Goal: Task Accomplishment & Management: Use online tool/utility

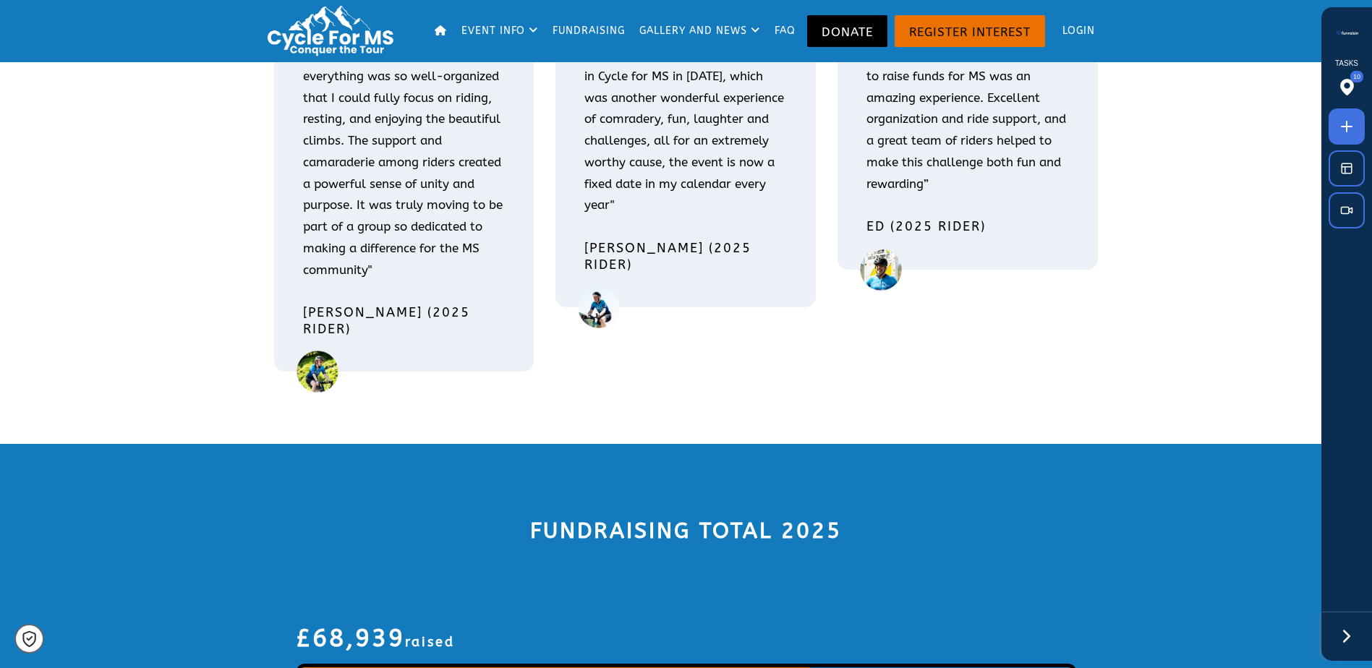
scroll to position [2386, 0]
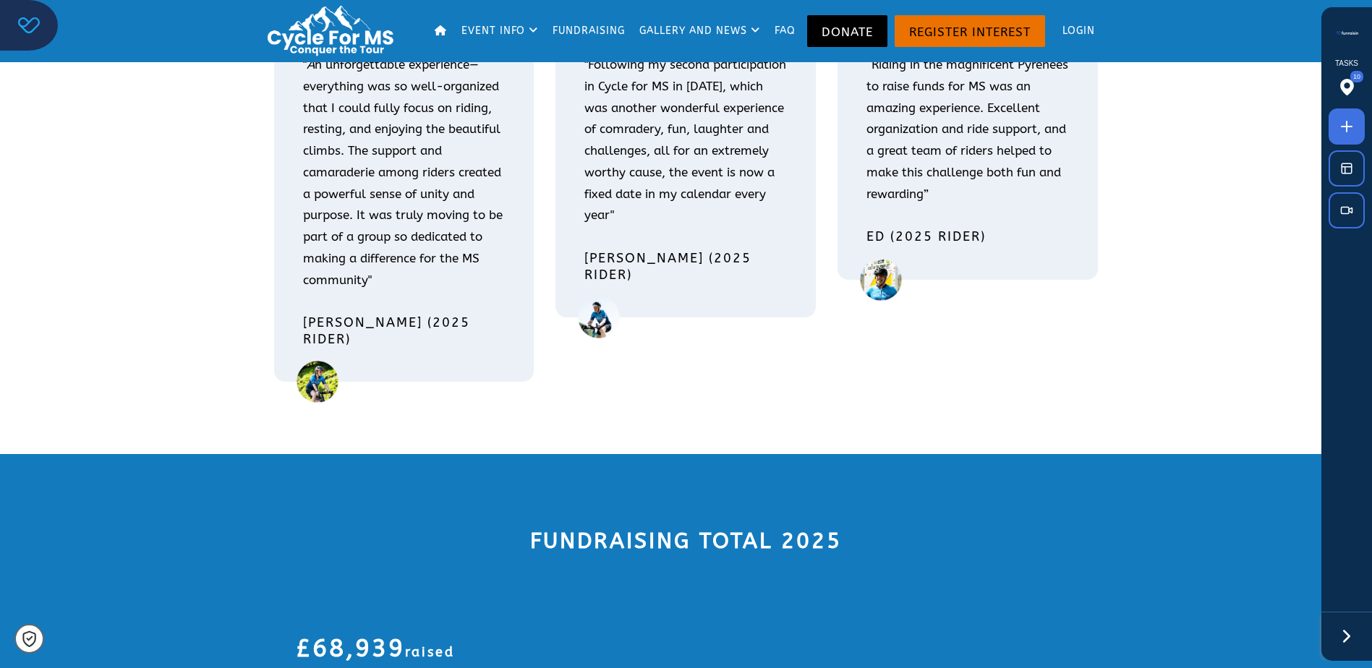
scroll to position [2531, 0]
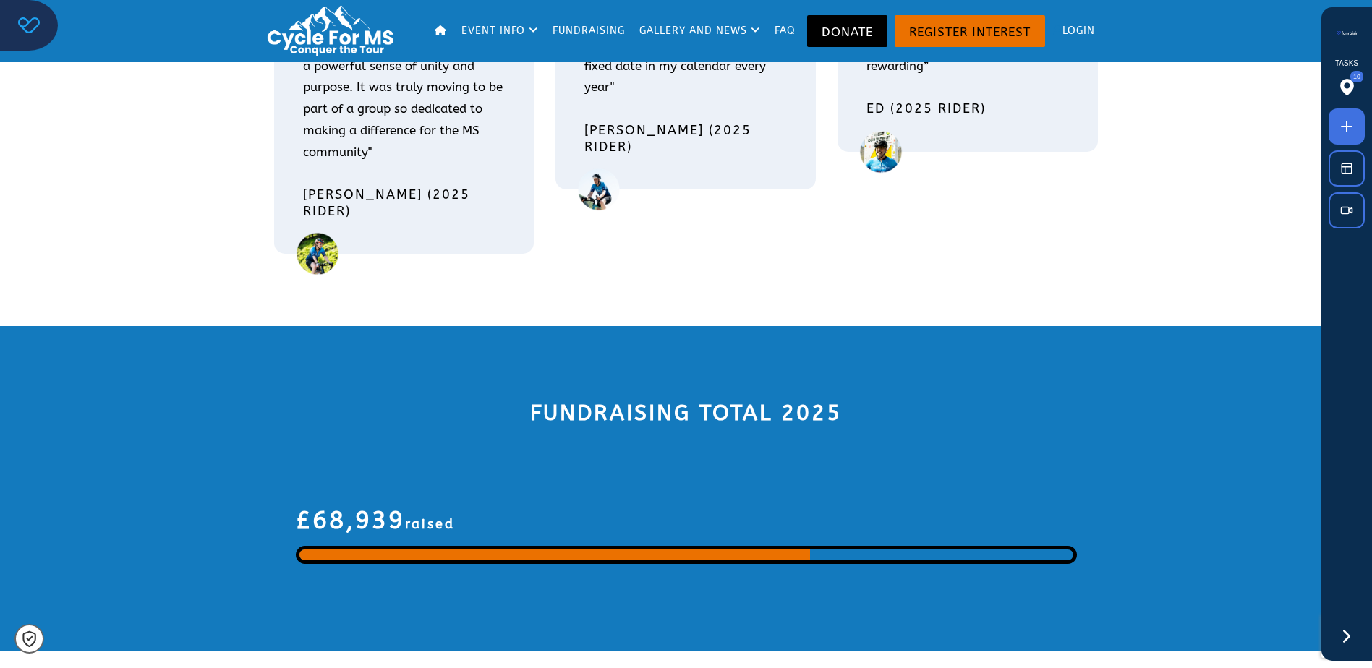
click at [35, 21] on img at bounding box center [29, 25] width 22 height 16
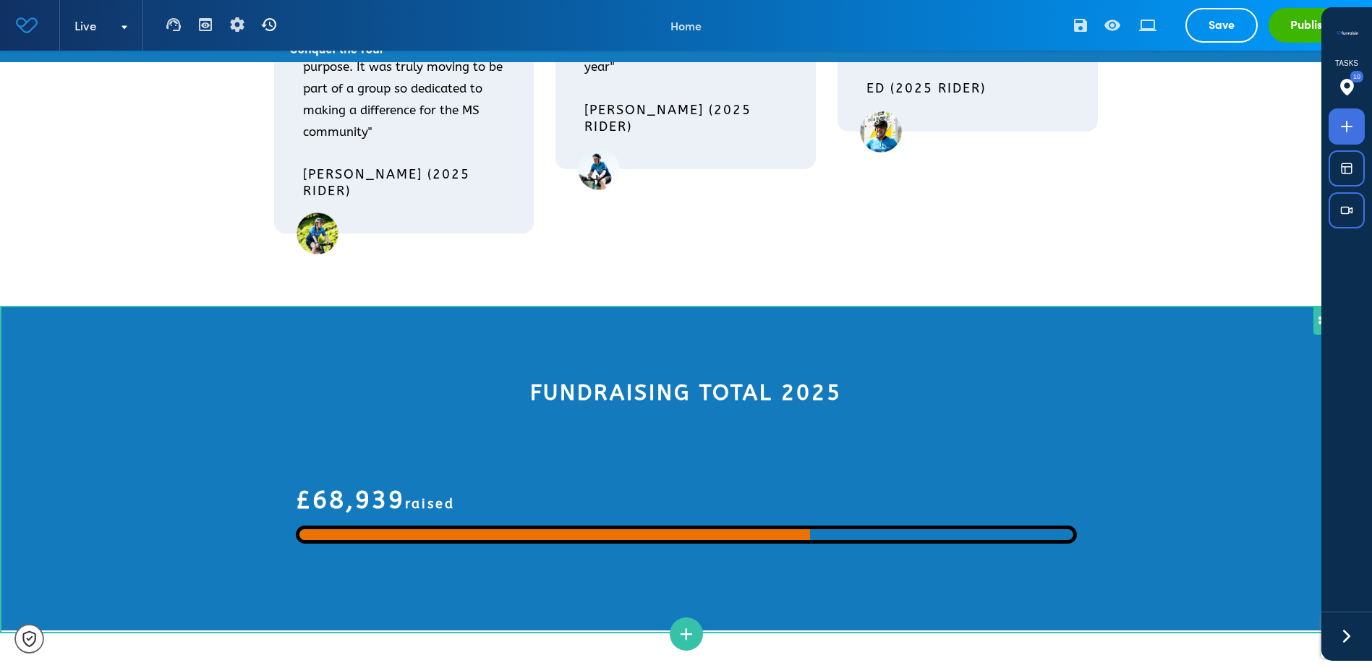
scroll to position [2603, 0]
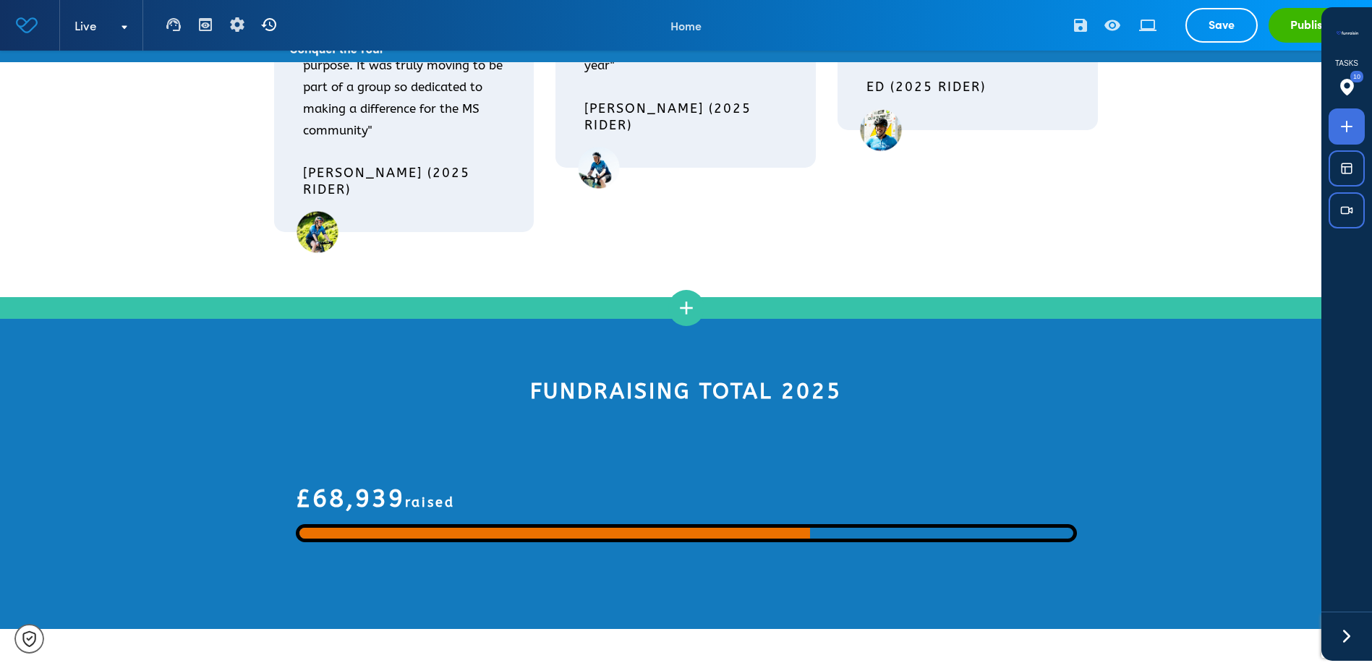
click at [686, 297] on icon "add" at bounding box center [686, 308] width 22 height 22
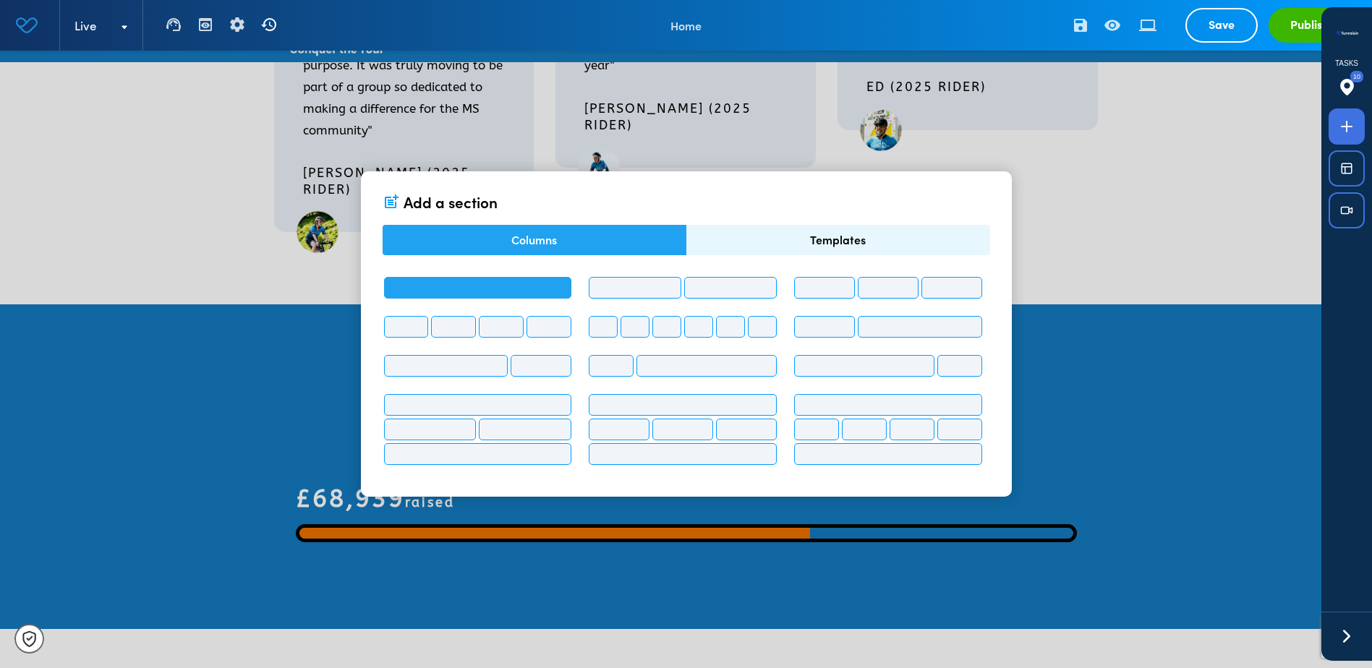
click at [544, 288] on span at bounding box center [478, 288] width 188 height 22
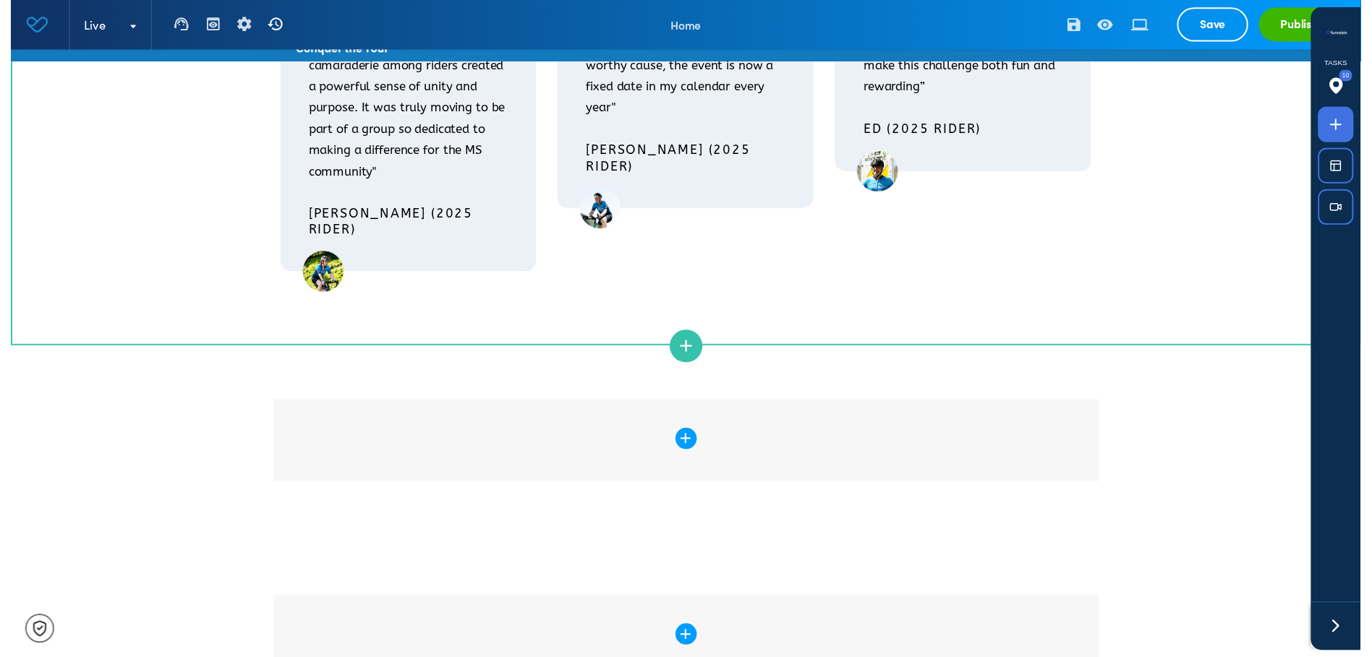
scroll to position [2558, 0]
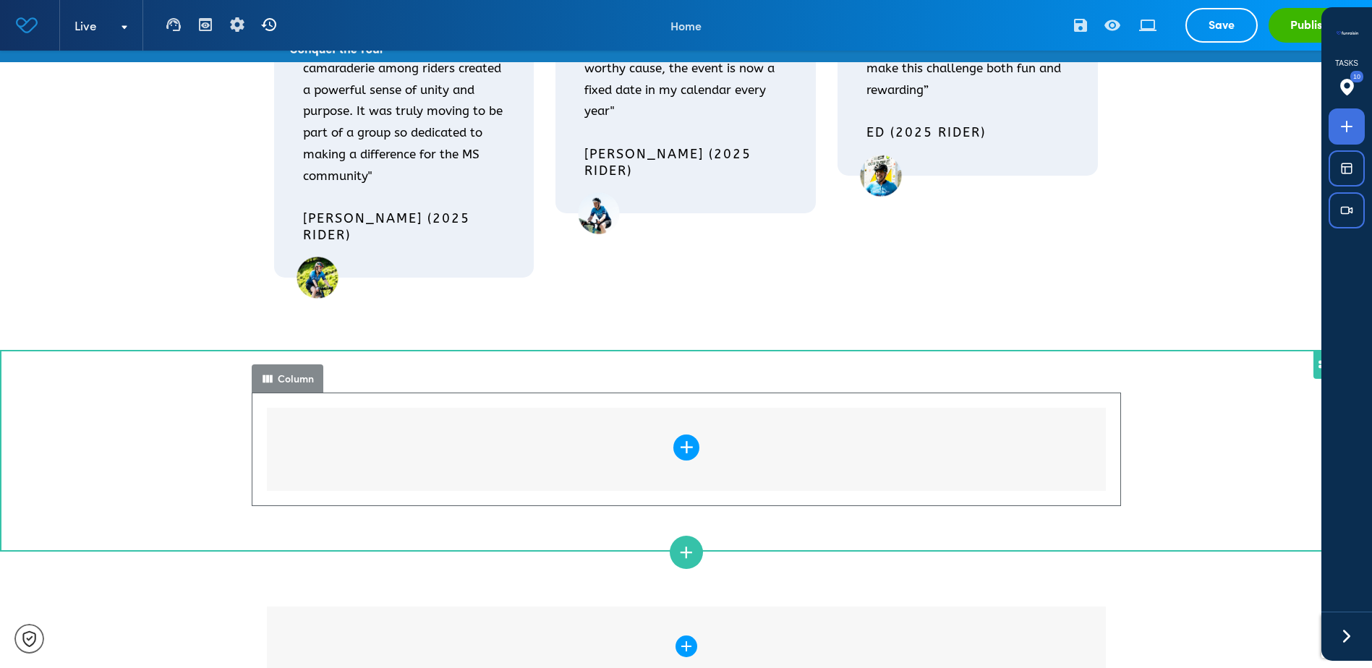
click at [686, 438] on icon "add" at bounding box center [685, 448] width 21 height 21
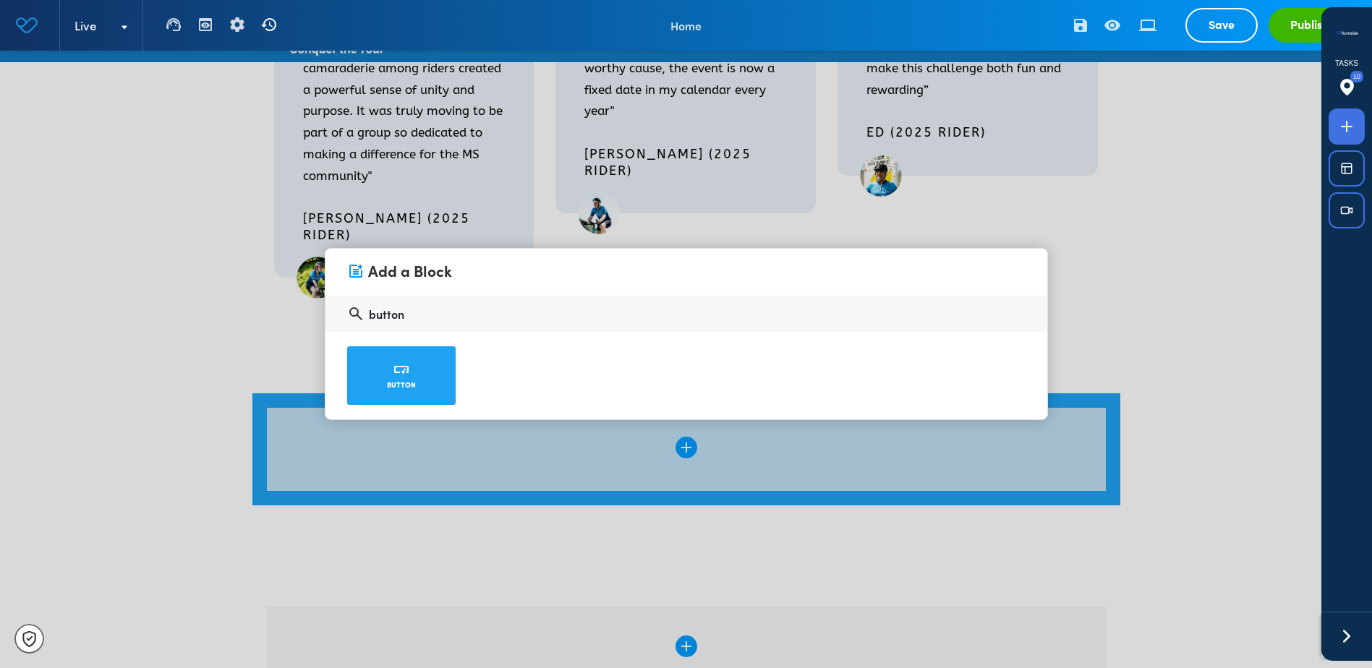
type input "button"
click at [390, 375] on link "smart_button Button" at bounding box center [401, 375] width 108 height 59
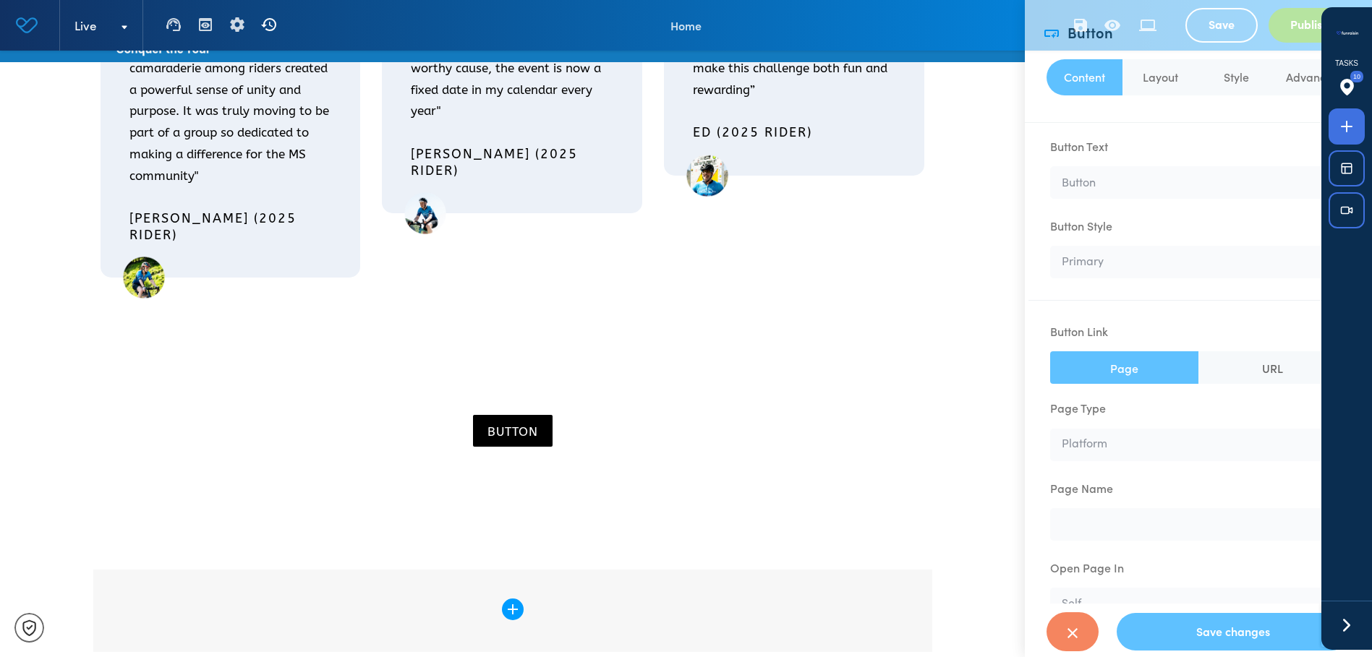
scroll to position [0, 0]
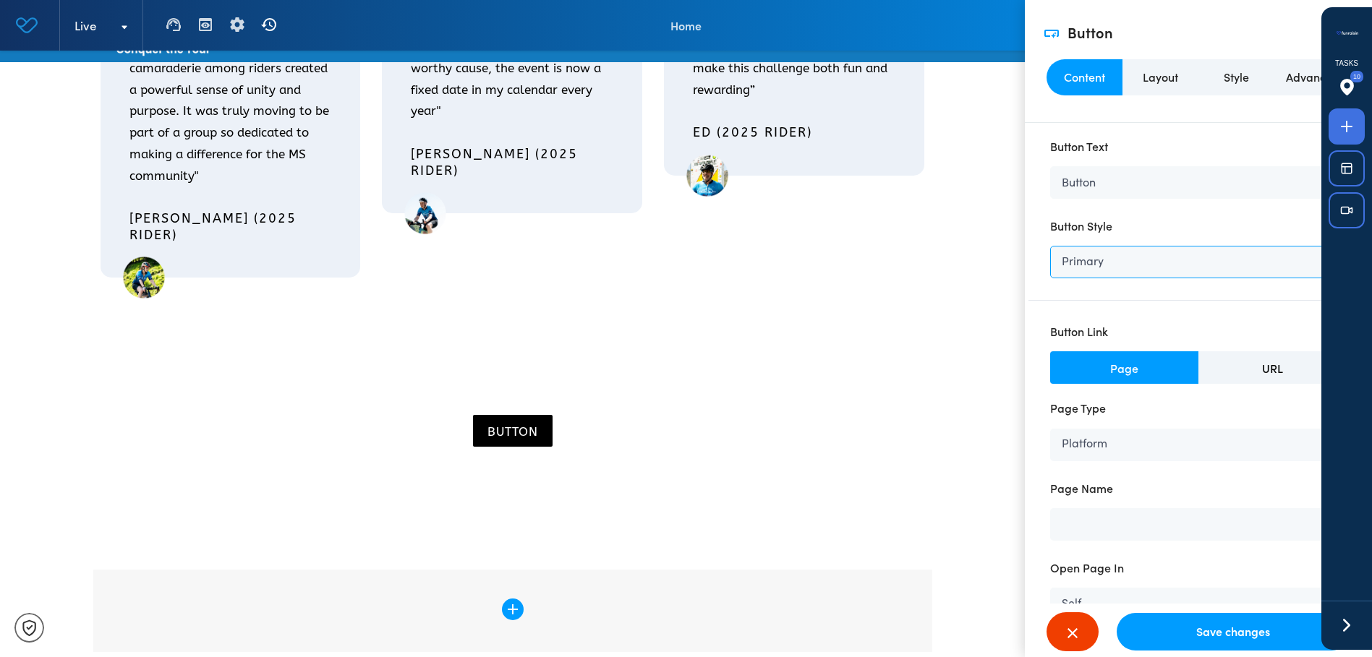
click at [1131, 260] on select "Primary Secondary Tertiary White Button White Border Button Black Button Black …" at bounding box center [1198, 262] width 296 height 33
select select "btn-secondary"
click at [1050, 246] on select "Primary Secondary Tertiary White Button White Border Button Black Button Black …" at bounding box center [1198, 262] width 296 height 33
click at [1110, 316] on div "Button Text Button Button Style Primary Secondary Tertiary White Button White B…" at bounding box center [1198, 524] width 325 height 788
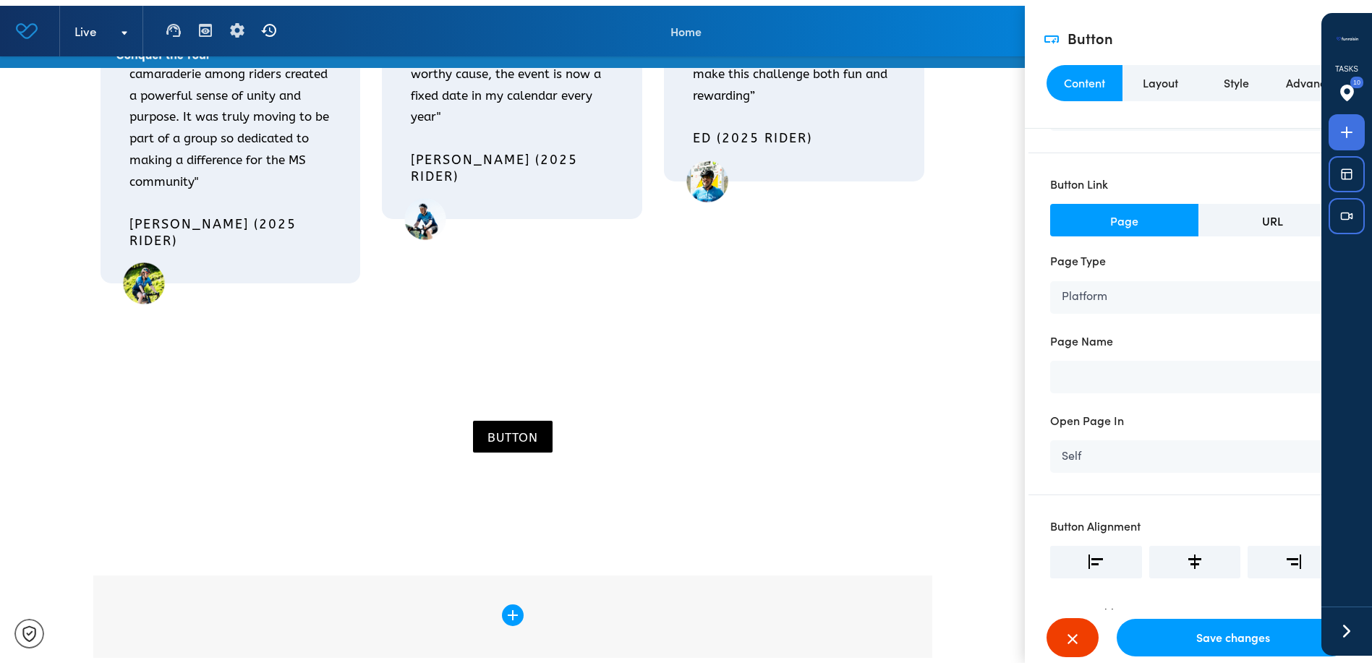
scroll to position [72, 0]
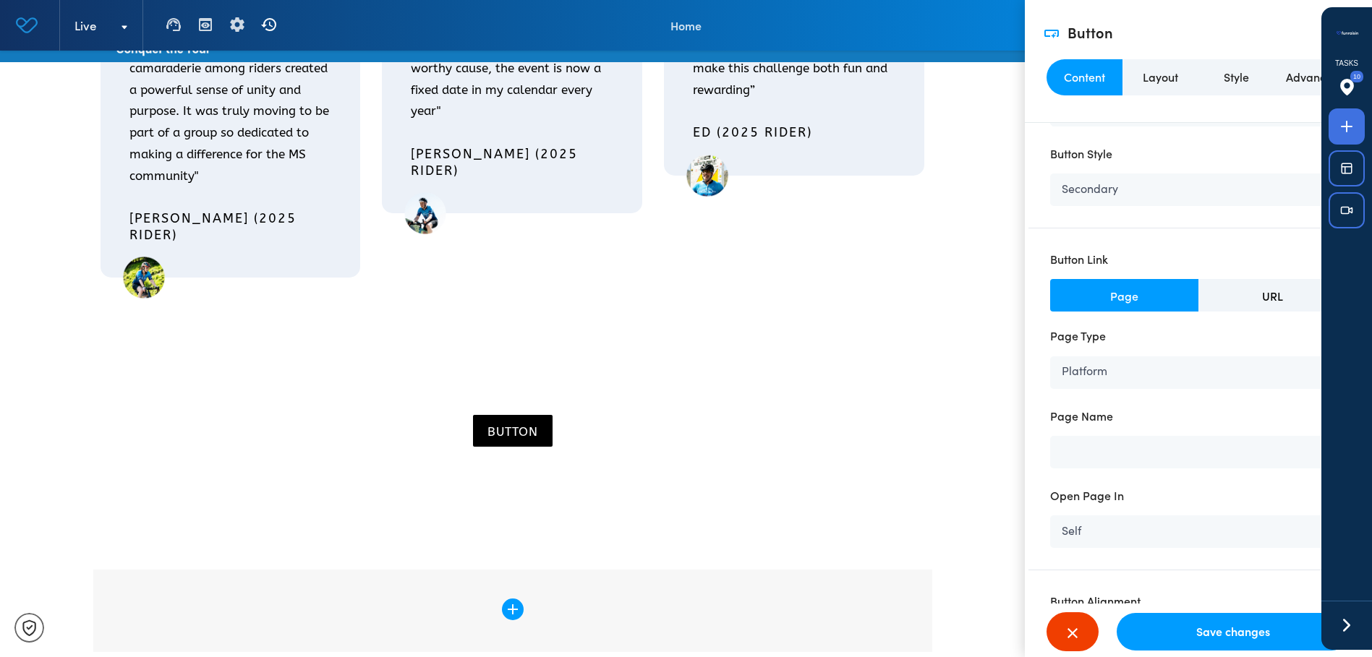
click at [1336, 622] on icon at bounding box center [1347, 626] width 22 height 22
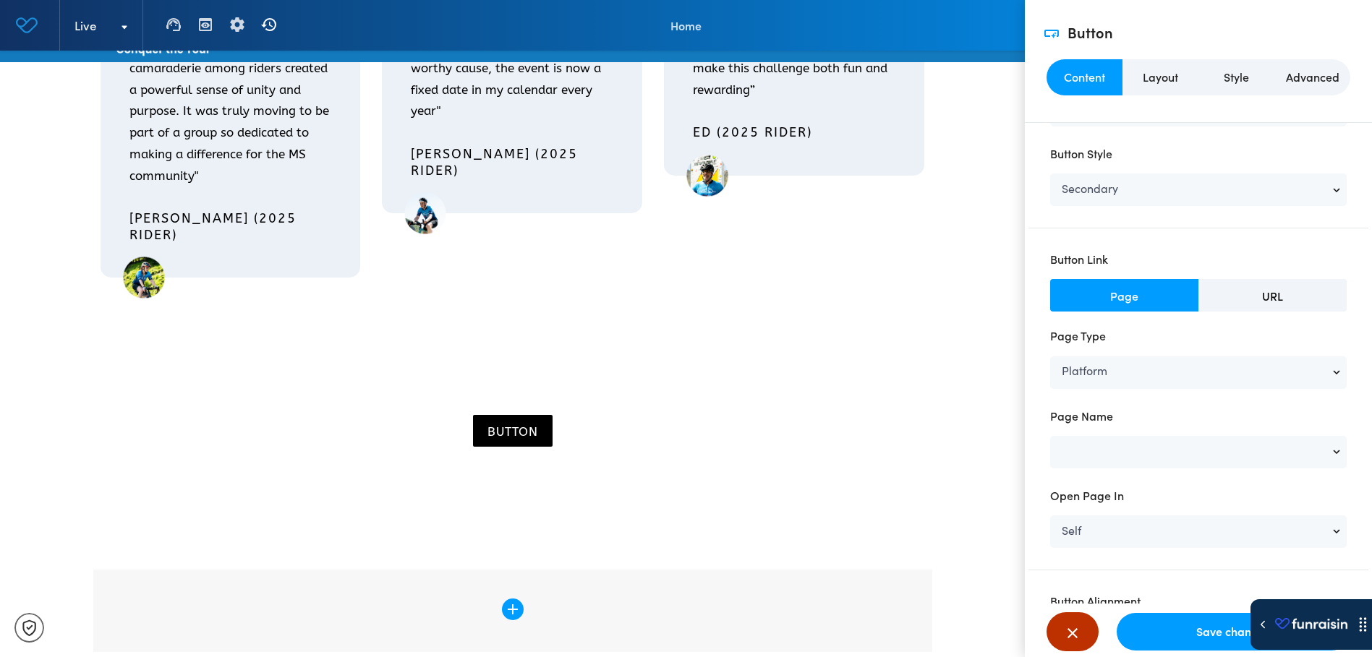
click at [1069, 629] on icon "close" at bounding box center [1072, 633] width 25 height 17
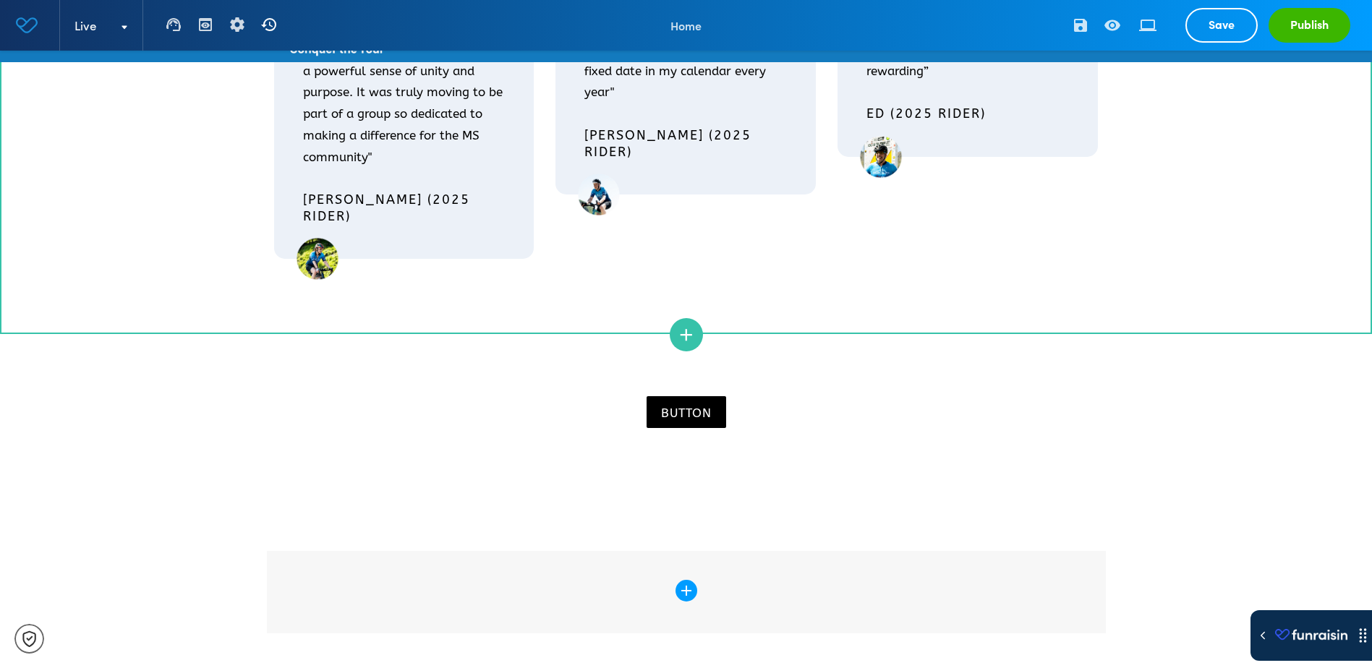
scroll to position [2558, 0]
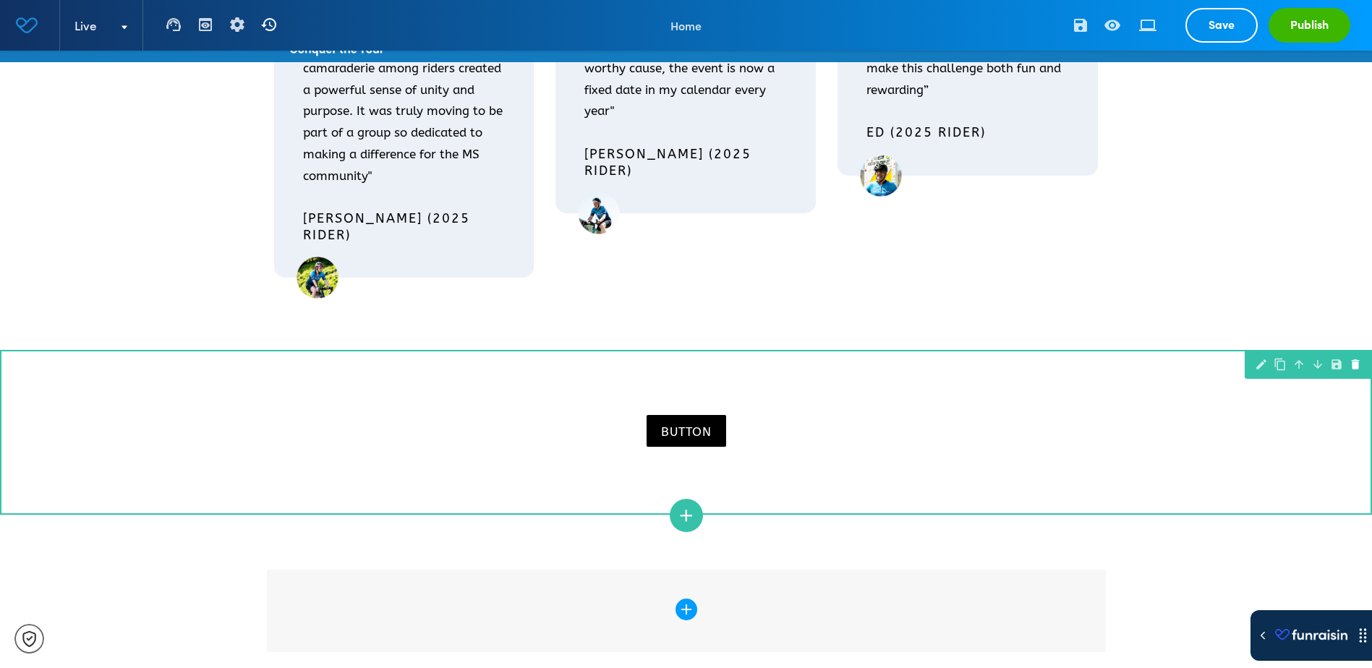
click at [1355, 358] on icon "delete" at bounding box center [1355, 364] width 13 height 13
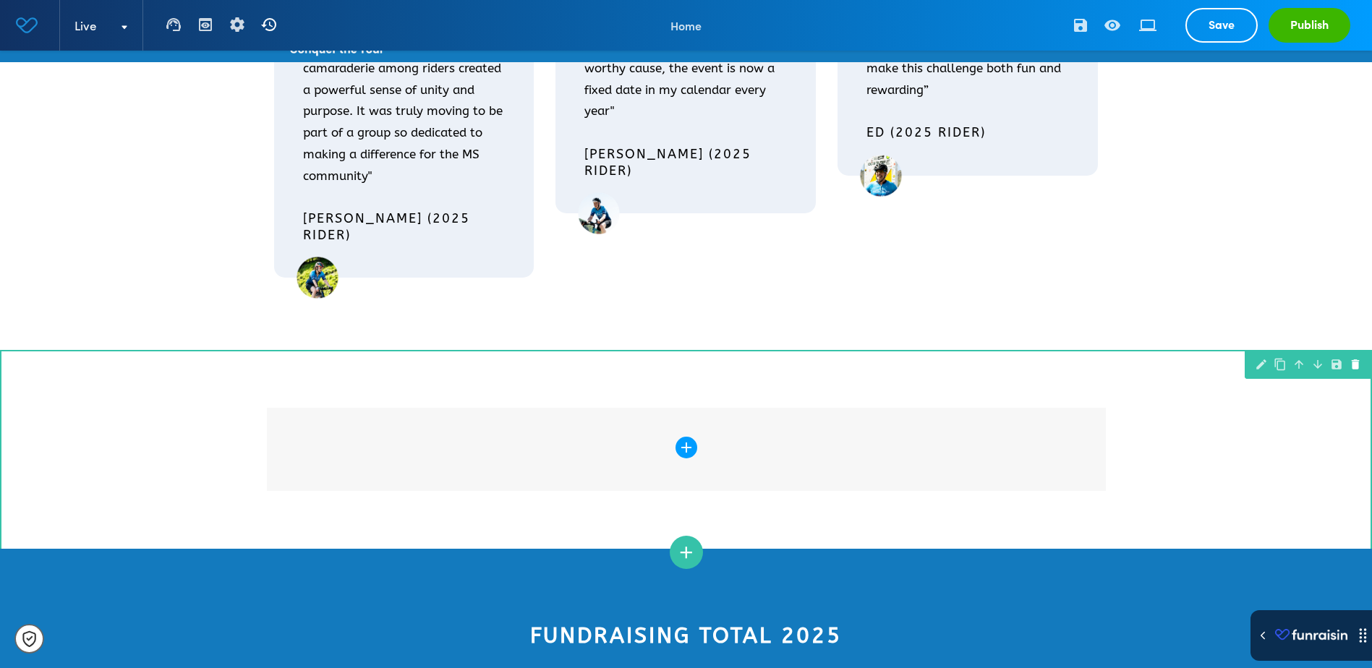
click at [1354, 358] on icon "delete" at bounding box center [1355, 364] width 13 height 13
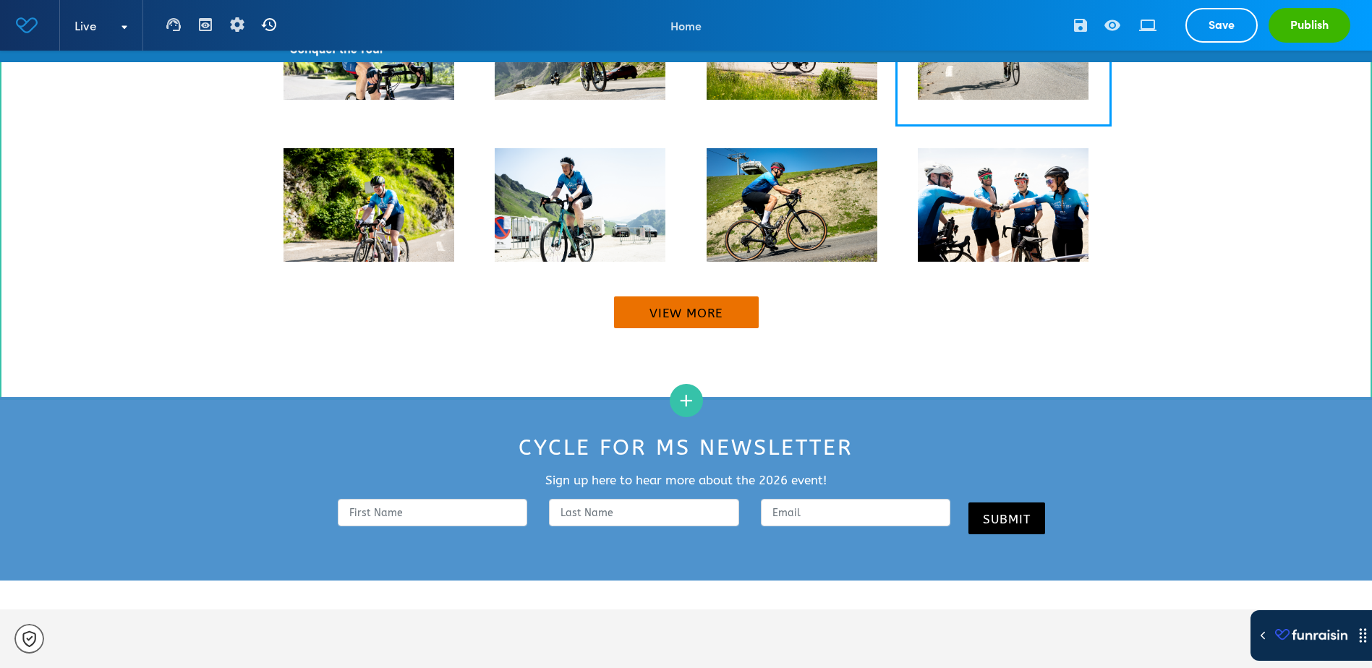
scroll to position [4221, 0]
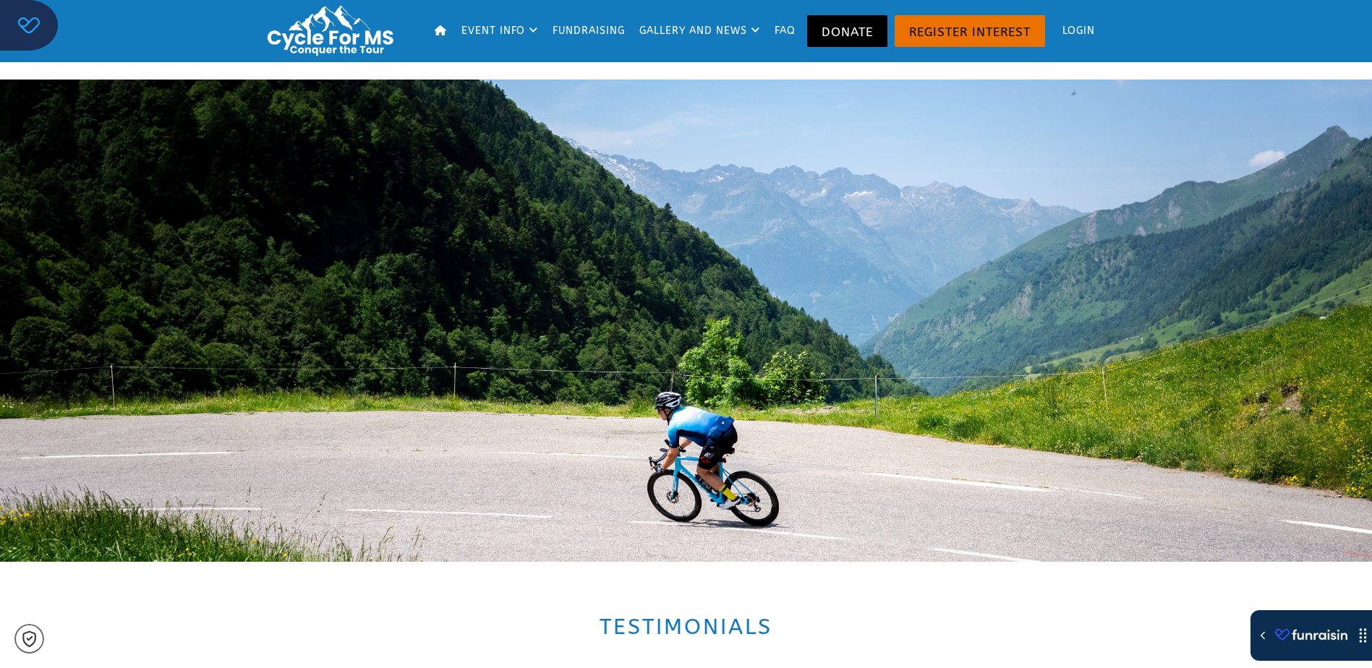
scroll to position [1663, 0]
